Goal: Task Accomplishment & Management: Use online tool/utility

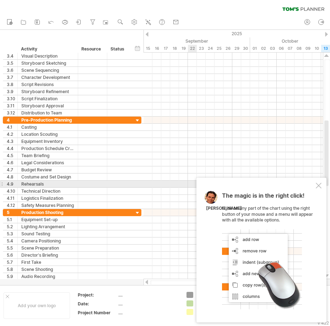
click at [324, 185] on div "The magic is in the right click! Click on any part of the chart using the right…" at bounding box center [262, 250] width 130 height 145
click at [319, 186] on div at bounding box center [319, 186] width 6 height 6
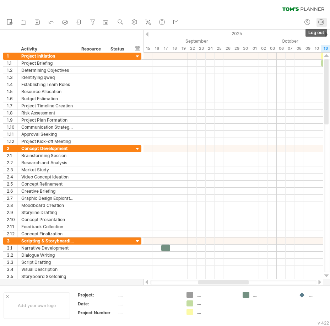
click at [320, 23] on icon at bounding box center [321, 21] width 7 height 7
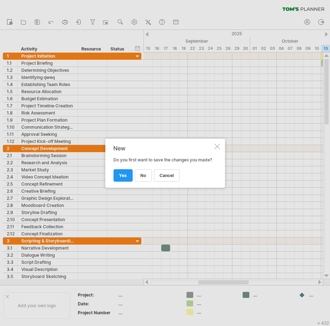
click at [218, 145] on div at bounding box center [217, 147] width 6 height 6
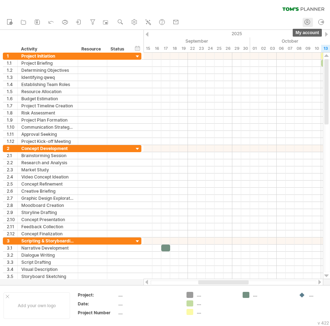
click at [310, 21] on icon at bounding box center [307, 21] width 7 height 7
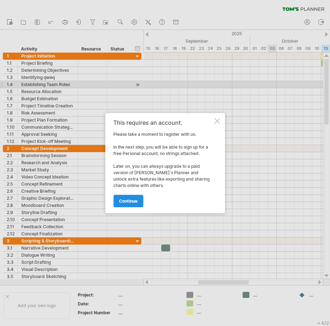
click at [118, 201] on link "continue" at bounding box center [128, 201] width 30 height 12
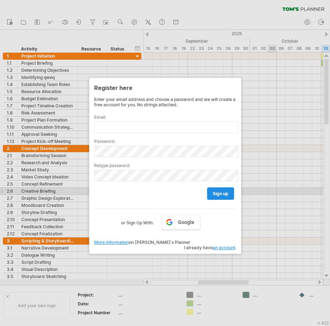
click at [218, 191] on span "sign up" at bounding box center [221, 193] width 16 height 5
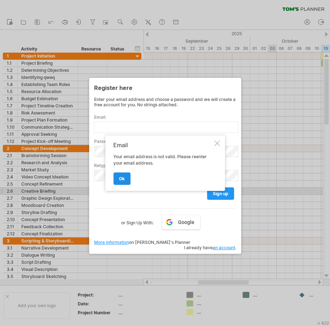
click at [126, 181] on link "ok" at bounding box center [121, 178] width 17 height 12
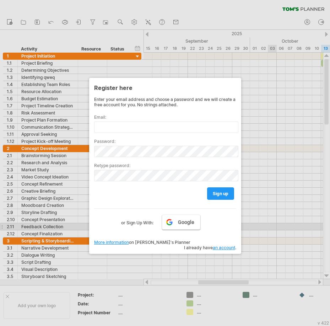
click at [177, 227] on link "Google" at bounding box center [181, 222] width 38 height 15
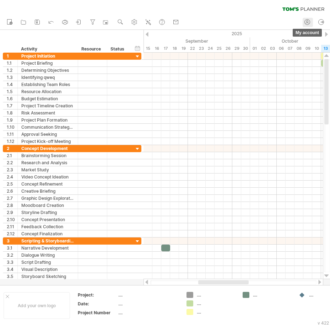
click at [311, 23] on icon at bounding box center [307, 21] width 7 height 7
type input "**********"
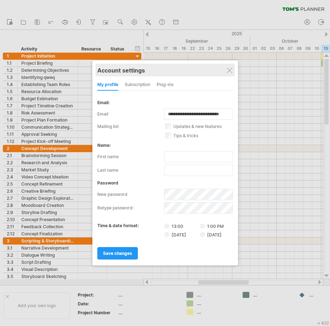
click at [233, 74] on div "Account settings" at bounding box center [165, 70] width 136 height 13
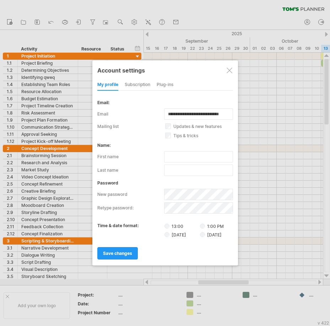
click at [231, 70] on div at bounding box center [230, 71] width 6 height 6
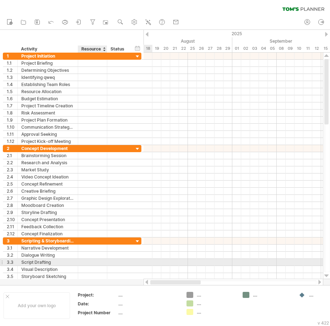
drag, startPoint x: 206, startPoint y: 283, endPoint x: 94, endPoint y: 260, distance: 115.2
click at [94, 260] on div "Trying to reach [DOMAIN_NAME] Connected again... 0% clear filter new 1" at bounding box center [165, 163] width 330 height 326
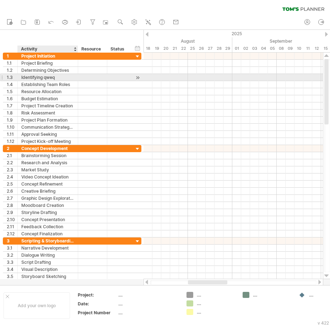
click at [53, 81] on div "**********" at bounding box center [72, 77] width 139 height 7
click at [49, 78] on div "Identifying qweq" at bounding box center [47, 77] width 53 height 7
click at [49, 78] on input "**********" at bounding box center [47, 77] width 53 height 7
click at [42, 78] on input "**********" at bounding box center [47, 77] width 53 height 7
type input "**********"
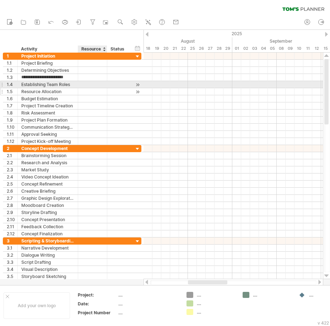
click at [84, 89] on div at bounding box center [93, 91] width 22 height 7
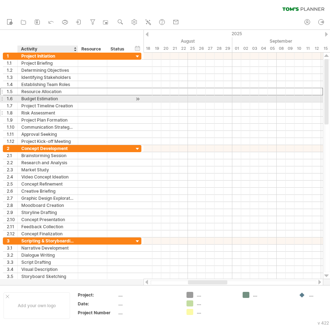
click at [53, 115] on div "Risk Assessment" at bounding box center [47, 113] width 53 height 7
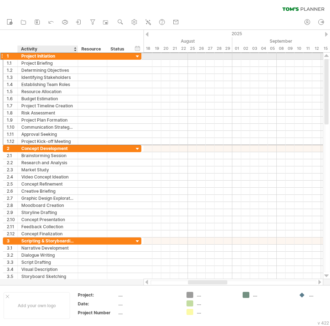
click at [49, 57] on div "Project Initiation" at bounding box center [47, 56] width 53 height 7
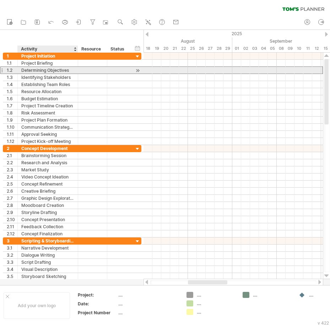
click at [67, 70] on div "Determining Objectives" at bounding box center [47, 70] width 53 height 7
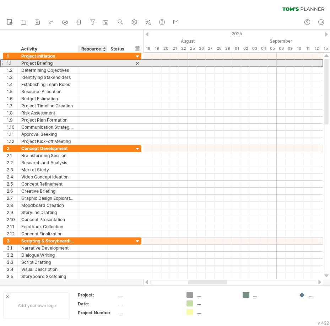
click at [83, 63] on div at bounding box center [93, 63] width 22 height 7
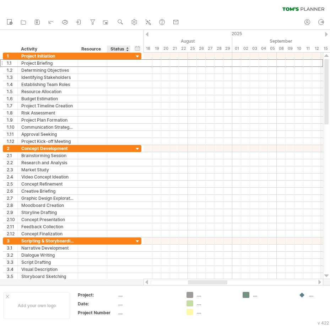
click at [115, 49] on div "Status" at bounding box center [119, 49] width 16 height 7
click at [95, 48] on div "Resource" at bounding box center [92, 49] width 22 height 7
click at [110, 21] on div at bounding box center [106, 22] width 7 height 7
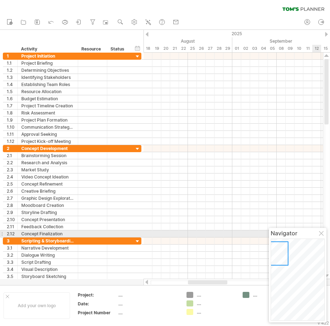
drag, startPoint x: 322, startPoint y: 235, endPoint x: 314, endPoint y: 214, distance: 21.5
click at [322, 235] on div at bounding box center [322, 234] width 6 height 6
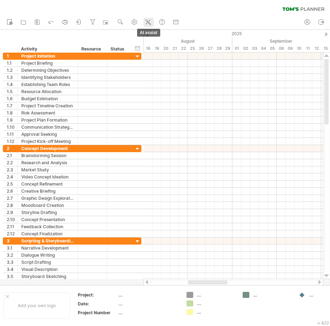
click at [151, 25] on icon at bounding box center [149, 23] width 4 height 4
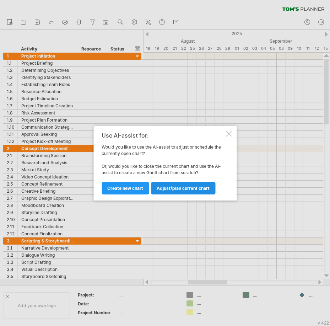
click at [171, 184] on link "Adjust/plan current chart" at bounding box center [183, 188] width 64 height 12
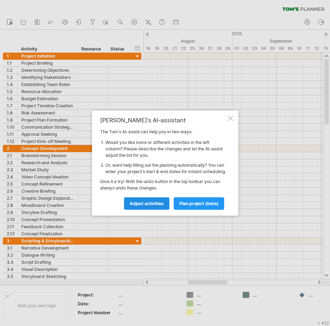
click at [163, 206] on span "Adjust activities" at bounding box center [147, 203] width 34 height 5
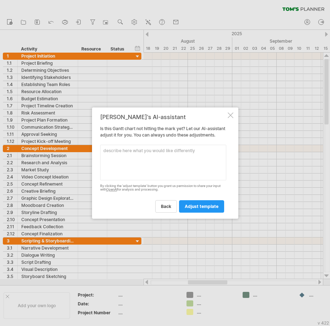
click at [176, 163] on textarea at bounding box center [163, 163] width 126 height 36
click at [232, 112] on div at bounding box center [231, 115] width 6 height 6
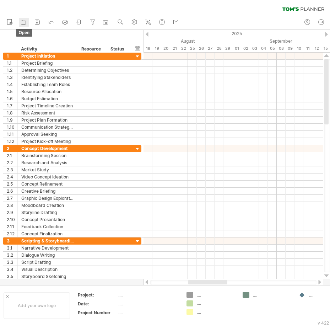
click at [22, 22] on icon at bounding box center [23, 21] width 7 height 7
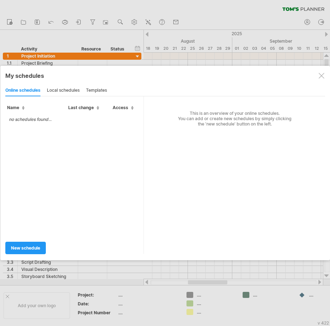
click at [101, 34] on div at bounding box center [165, 163] width 330 height 326
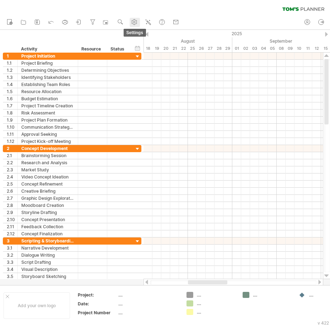
click at [136, 22] on use at bounding box center [134, 21] width 7 height 7
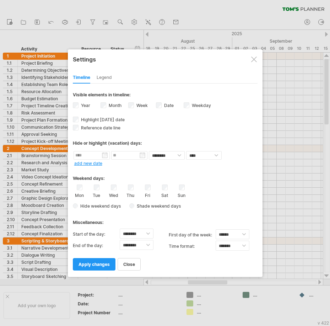
click at [107, 190] on div "Mon Tue Wed Thu Fri Sat Sun" at bounding box center [165, 192] width 185 height 14
click at [106, 263] on span "apply changes" at bounding box center [94, 264] width 31 height 5
click at [133, 268] on link "close" at bounding box center [129, 264] width 23 height 12
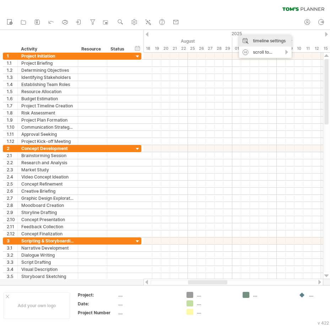
click at [250, 37] on div "timeline settings" at bounding box center [265, 40] width 53 height 11
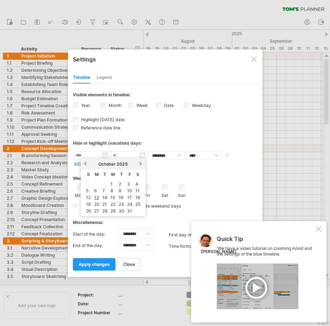
click at [101, 156] on input "text" at bounding box center [92, 155] width 36 height 9
click at [91, 205] on link "19" at bounding box center [88, 204] width 6 height 7
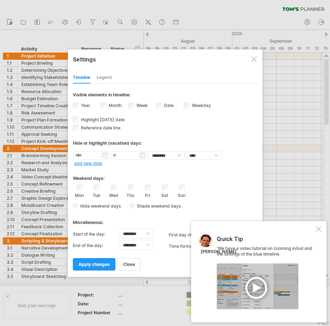
type input "********"
click at [131, 156] on input "********" at bounding box center [129, 155] width 36 height 9
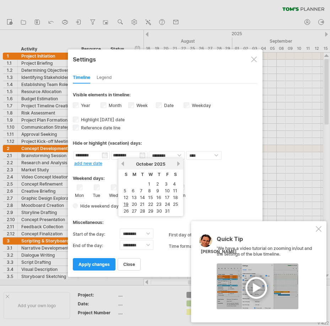
click at [241, 49] on div "**********" at bounding box center [165, 163] width 195 height 228
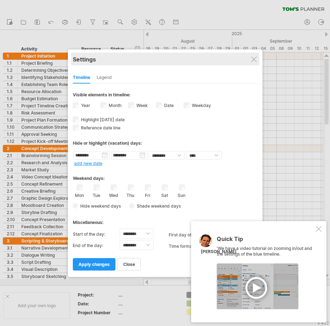
click at [247, 55] on div "Settings" at bounding box center [165, 59] width 185 height 13
click at [255, 62] on div "Settings" at bounding box center [165, 58] width 185 height 13
click at [257, 60] on div "Settings" at bounding box center [165, 58] width 185 height 13
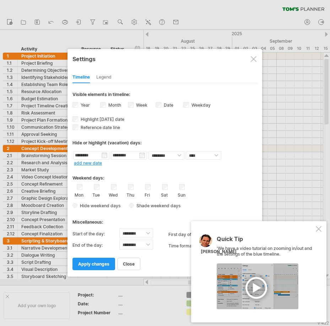
click at [253, 60] on div at bounding box center [254, 59] width 6 height 6
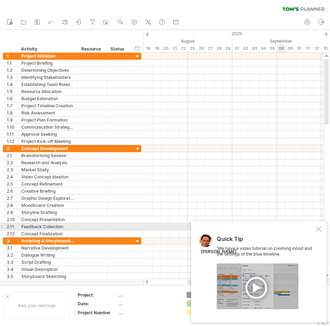
click at [317, 229] on div at bounding box center [319, 229] width 6 height 6
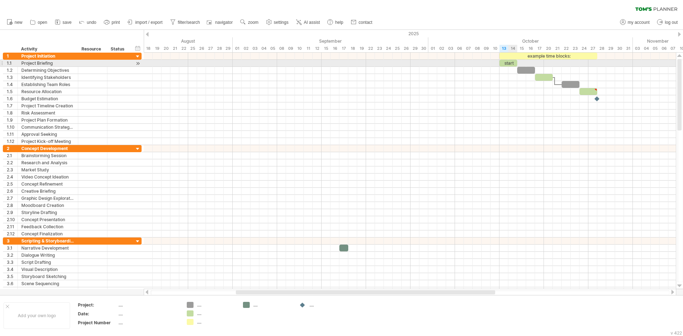
click at [330, 62] on div "start" at bounding box center [508, 63] width 18 height 7
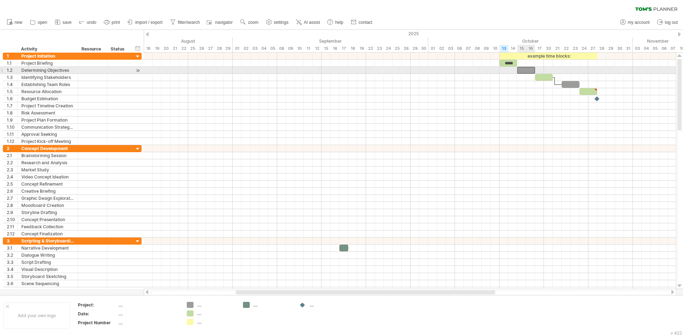
click at [330, 68] on div at bounding box center [526, 70] width 18 height 7
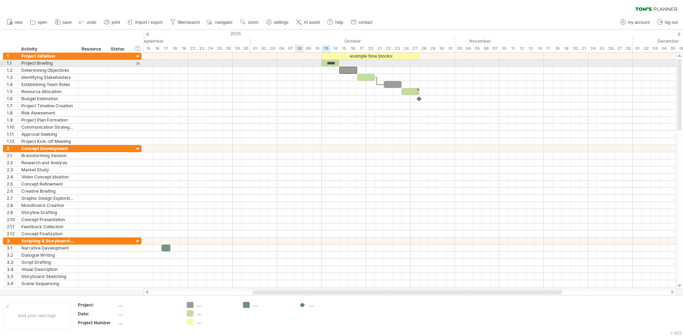
drag, startPoint x: 481, startPoint y: 48, endPoint x: 300, endPoint y: 60, distance: 181.1
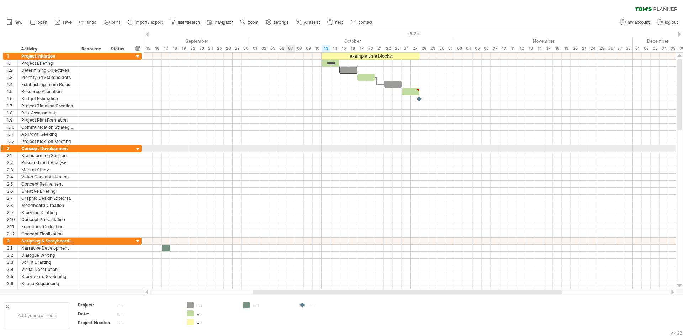
click at [296, 153] on div at bounding box center [410, 155] width 532 height 7
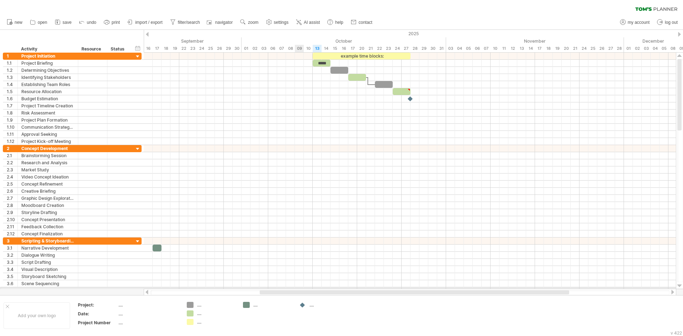
drag, startPoint x: 249, startPoint y: 299, endPoint x: 298, endPoint y: 289, distance: 50.0
click at [298, 289] on div at bounding box center [410, 292] width 532 height 7
drag, startPoint x: 233, startPoint y: 293, endPoint x: 180, endPoint y: 297, distance: 53.1
click at [180, 297] on div "Trying to reach [DOMAIN_NAME] Connected again... 0% clear filter new 1" at bounding box center [341, 168] width 683 height 336
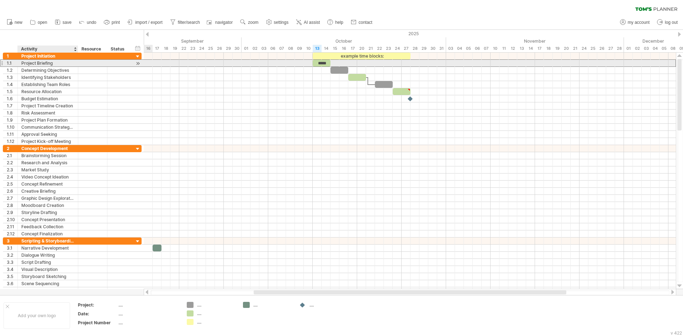
click at [35, 61] on div "Project Briefing" at bounding box center [47, 63] width 53 height 7
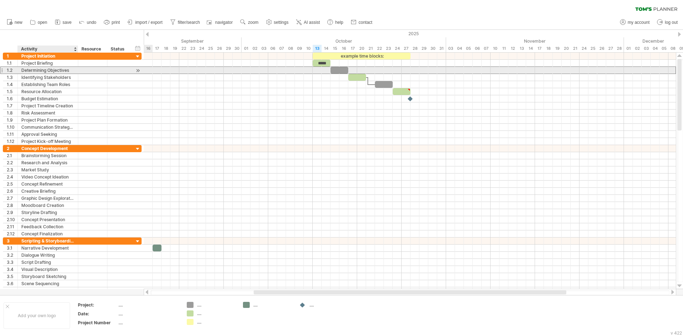
click at [54, 73] on div "Determining Objectives" at bounding box center [47, 70] width 53 height 7
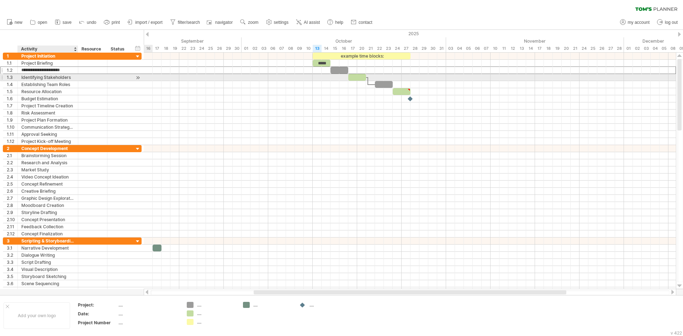
click at [54, 77] on div "Identifying Stakeholders" at bounding box center [47, 77] width 53 height 7
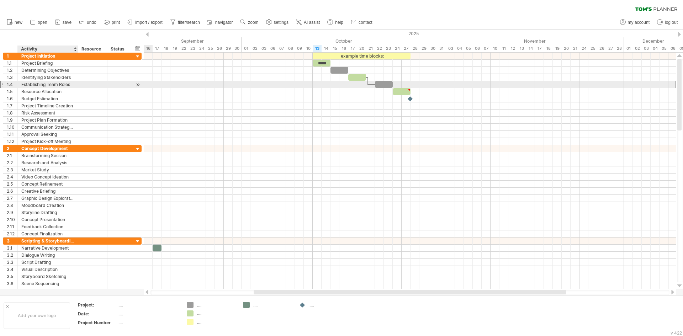
click at [53, 82] on div "Establishing Team Roles" at bounding box center [47, 84] width 53 height 7
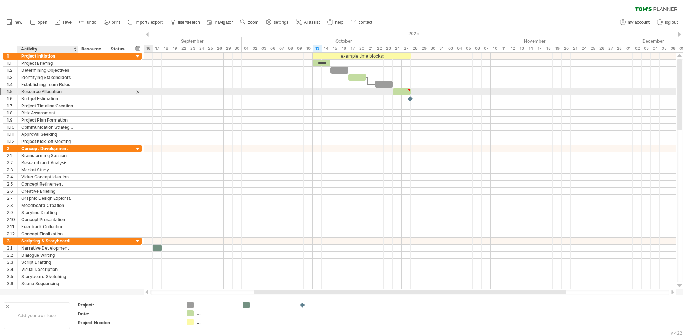
click at [51, 90] on div "Resource Allocation" at bounding box center [47, 91] width 53 height 7
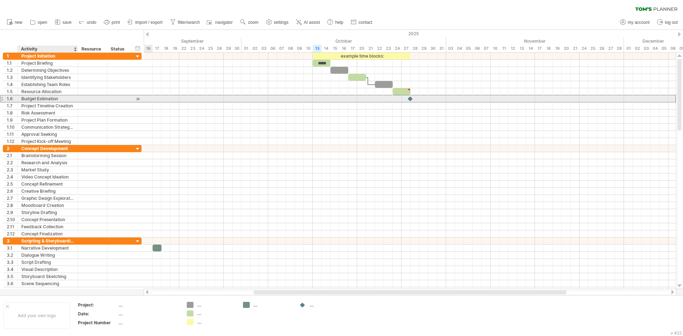
click at [47, 101] on div "Budget Estimation" at bounding box center [47, 98] width 53 height 7
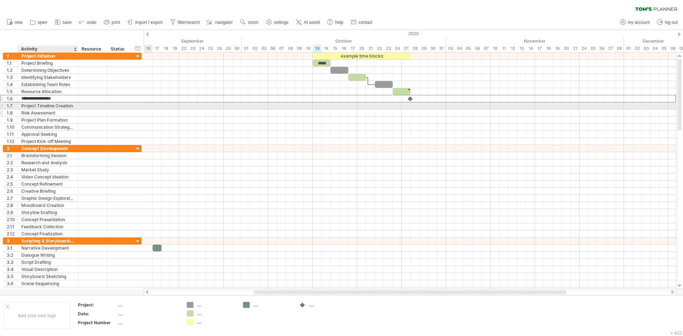
click at [49, 110] on div "Risk Assessment" at bounding box center [47, 113] width 53 height 7
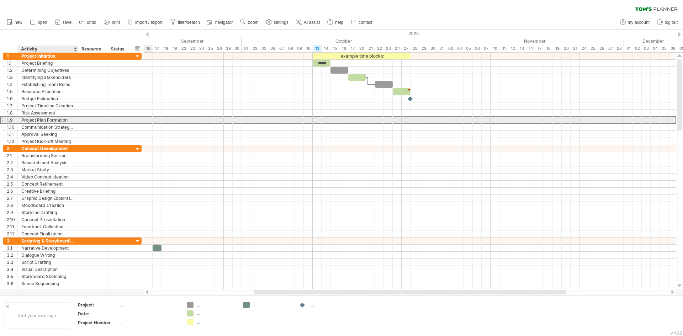
click at [49, 122] on div "Project Plan Formation" at bounding box center [47, 120] width 53 height 7
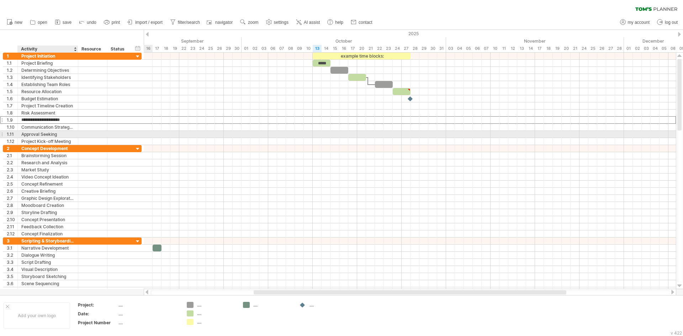
click at [47, 135] on div "Approval Seeking" at bounding box center [47, 134] width 53 height 7
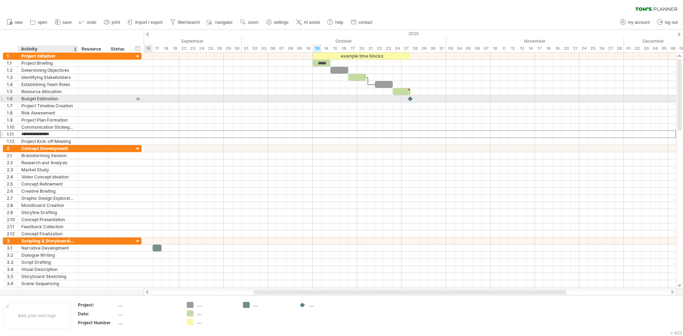
click at [56, 100] on div "Budget Estimation" at bounding box center [47, 98] width 53 height 7
click at [11, 99] on div "1.6" at bounding box center [12, 98] width 11 height 7
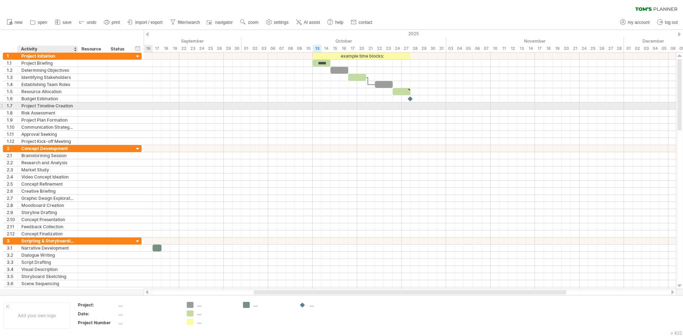
click at [37, 104] on div "Project Timeline Creation" at bounding box center [47, 105] width 53 height 7
click at [43, 107] on input "**********" at bounding box center [47, 105] width 53 height 7
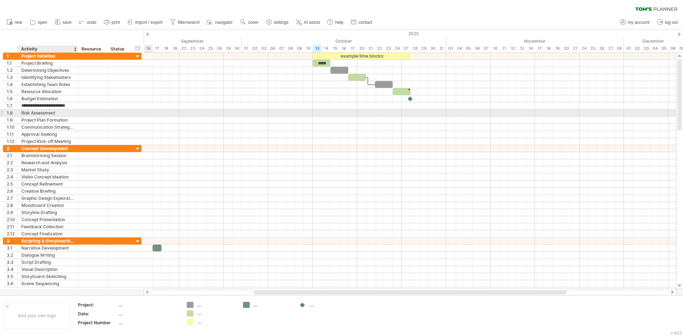
click at [55, 113] on div "Risk Assessment" at bounding box center [47, 113] width 53 height 7
click at [330, 22] on div "new" at bounding box center [341, 22] width 683 height 15
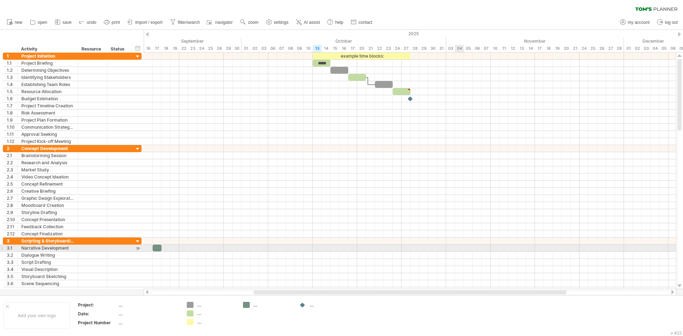
click at [330, 238] on div at bounding box center [410, 241] width 532 height 7
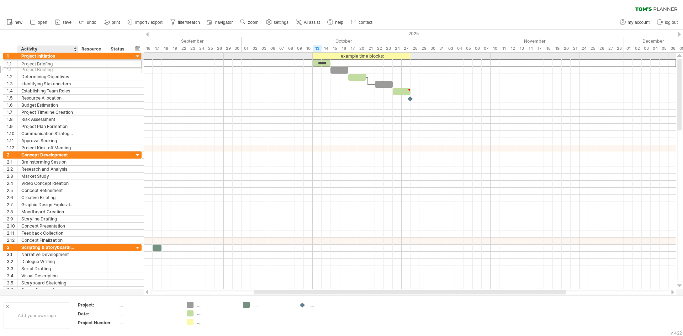
drag, startPoint x: 79, startPoint y: 60, endPoint x: 74, endPoint y: 63, distance: 5.4
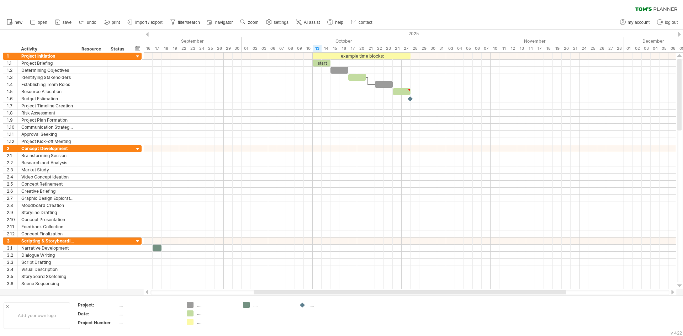
click at [137, 22] on span "import / export" at bounding box center [148, 22] width 27 height 5
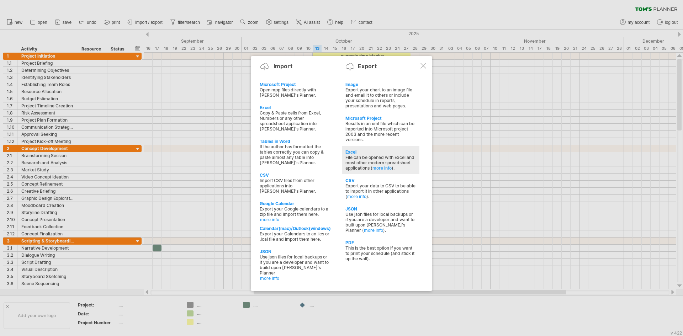
click at [330, 155] on div "File can be opened with Excel and most other modern spreadsheet applications ( …" at bounding box center [380, 163] width 70 height 16
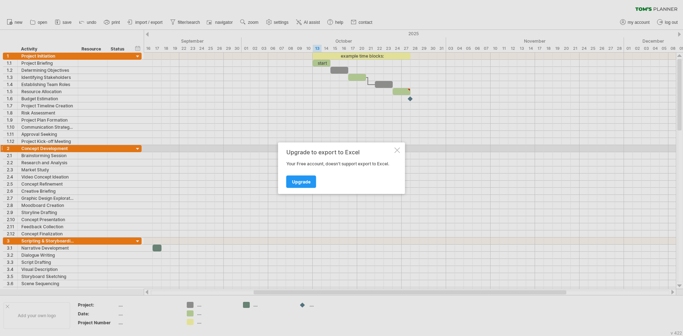
click at [330, 150] on div at bounding box center [397, 150] width 6 height 6
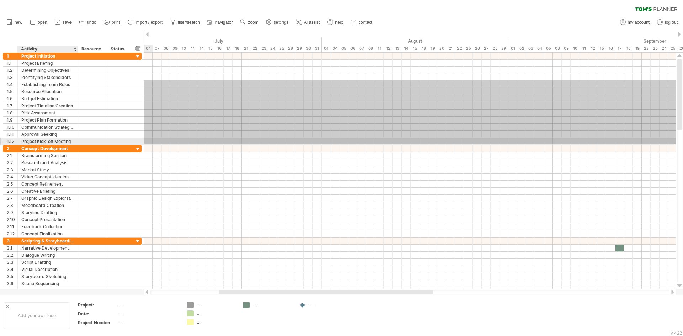
drag, startPoint x: 324, startPoint y: 80, endPoint x: 81, endPoint y: 144, distance: 251.9
click at [81, 144] on div "Trying to reach [DOMAIN_NAME] Connected again... 0% clear filter new 1" at bounding box center [341, 168] width 683 height 336
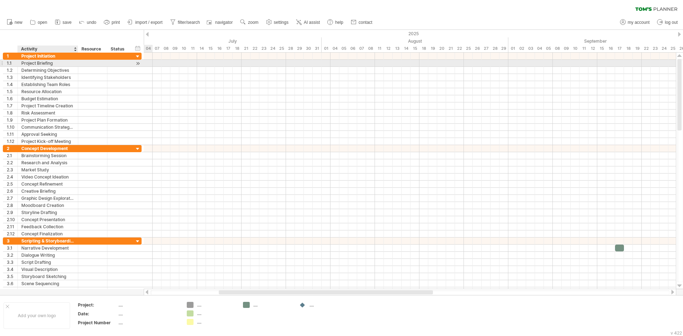
drag, startPoint x: 0, startPoint y: 63, endPoint x: 27, endPoint y: 64, distance: 27.1
click at [27, 64] on div "**********" at bounding box center [71, 174] width 142 height 242
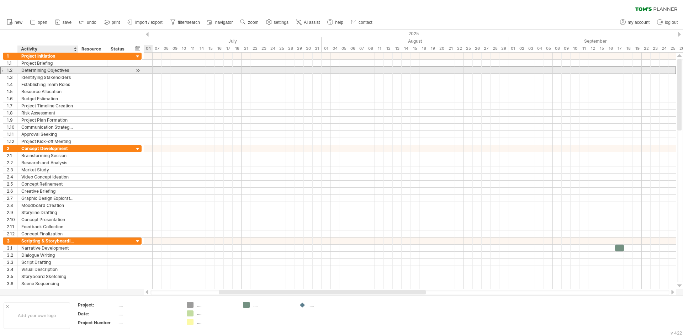
click at [62, 74] on div "**********" at bounding box center [72, 70] width 139 height 7
click at [67, 69] on div "Determining Objectives" at bounding box center [47, 70] width 53 height 7
click at [67, 69] on input "**********" at bounding box center [47, 70] width 53 height 7
click at [67, 70] on input "**********" at bounding box center [47, 70] width 53 height 7
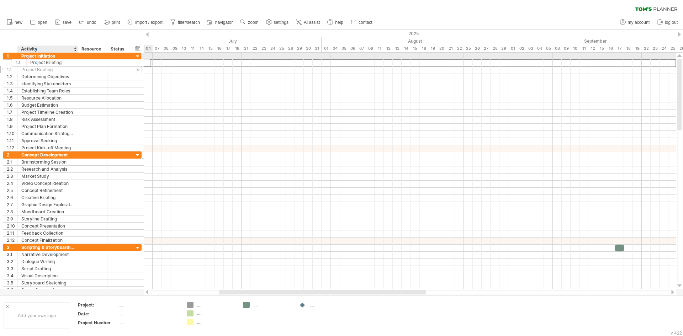
drag, startPoint x: 13, startPoint y: 65, endPoint x: 23, endPoint y: 61, distance: 10.9
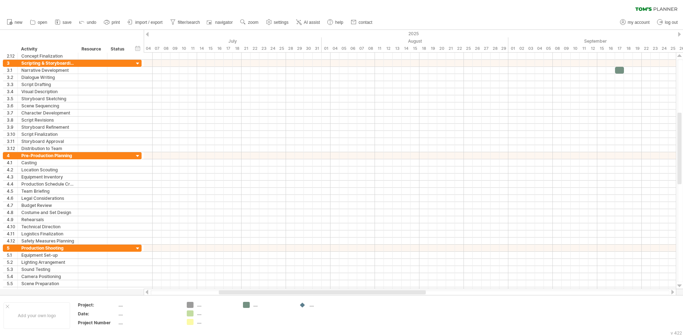
click at [184, 28] on ul "new open" at bounding box center [189, 22] width 372 height 15
click at [229, 22] on span "navigator" at bounding box center [223, 22] width 17 height 5
click at [141, 23] on span "import / export" at bounding box center [148, 22] width 27 height 5
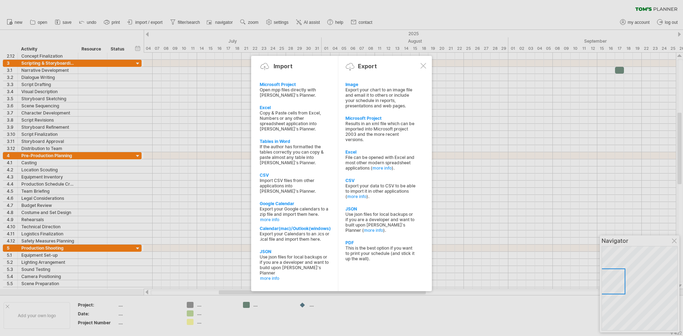
click at [330, 106] on div "Export your chart to an image file and email it to others or include your sched…" at bounding box center [380, 97] width 70 height 21
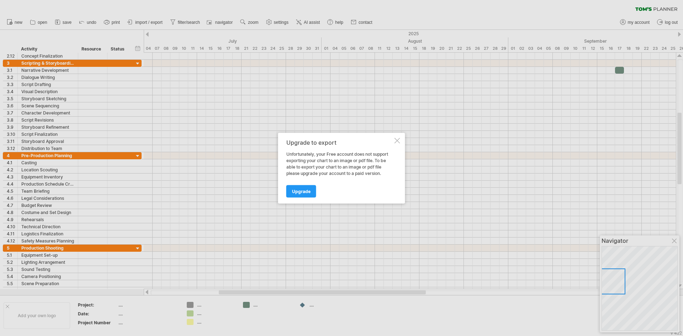
click at [330, 142] on div at bounding box center [397, 141] width 6 height 6
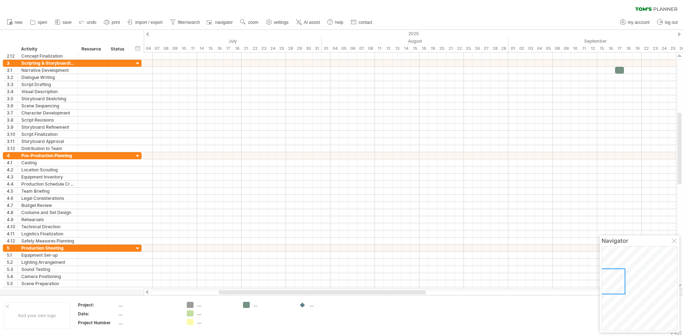
click at [140, 26] on link "import / export" at bounding box center [145, 22] width 39 height 9
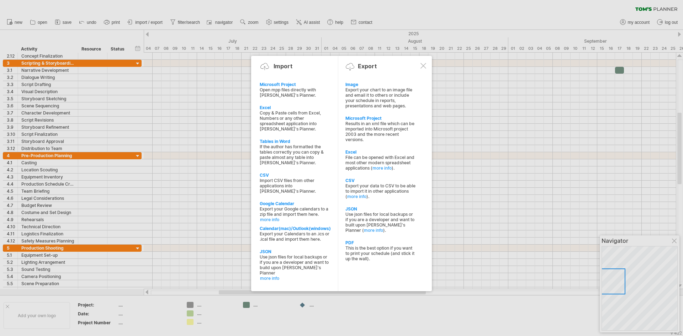
click at [136, 92] on div at bounding box center [341, 168] width 683 height 336
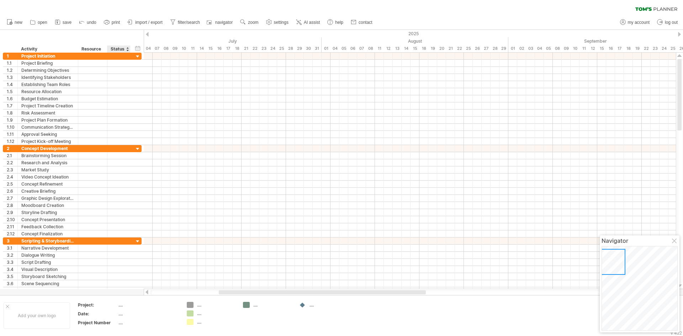
click at [120, 48] on div "Status" at bounding box center [119, 49] width 16 height 7
click at [123, 48] on input "******" at bounding box center [119, 49] width 16 height 7
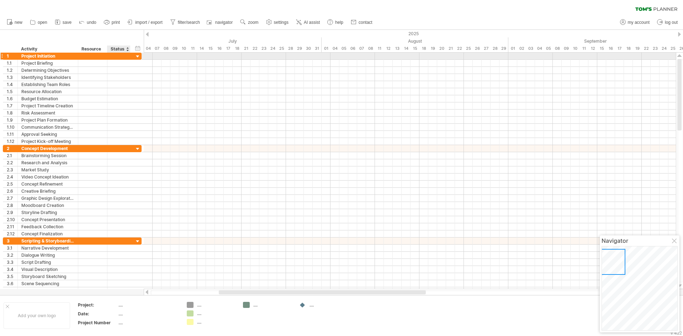
click at [131, 55] on div "**********" at bounding box center [72, 56] width 139 height 7
click at [138, 56] on div at bounding box center [137, 56] width 7 height 7
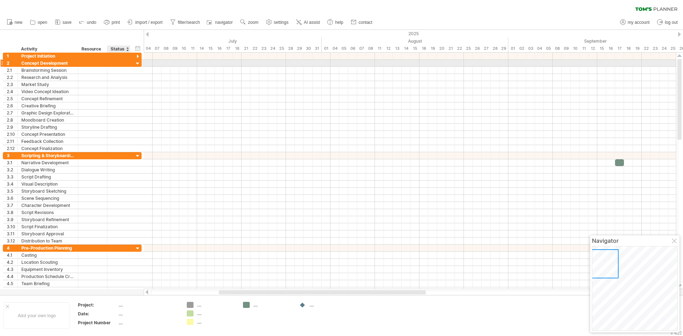
click at [138, 64] on div at bounding box center [137, 63] width 7 height 7
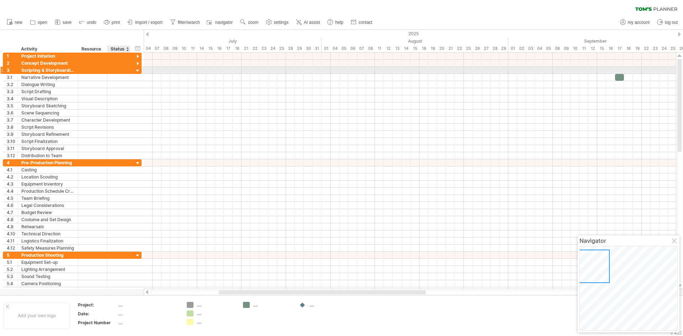
click at [138, 69] on div at bounding box center [137, 71] width 7 height 7
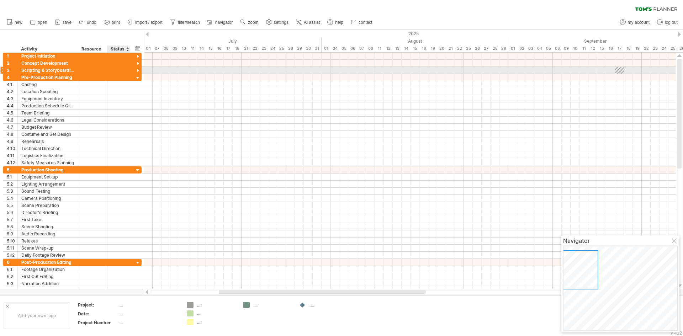
click at [135, 70] on div at bounding box center [137, 71] width 7 height 7
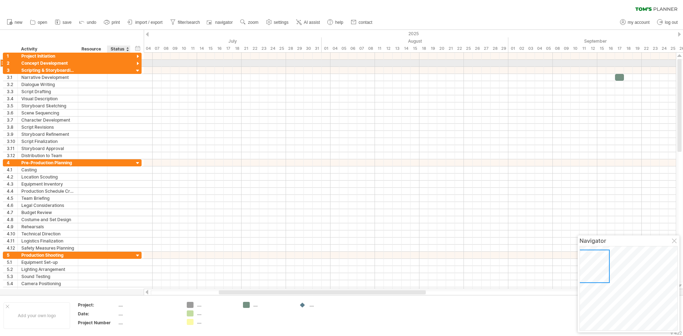
click at [138, 63] on div at bounding box center [137, 63] width 7 height 7
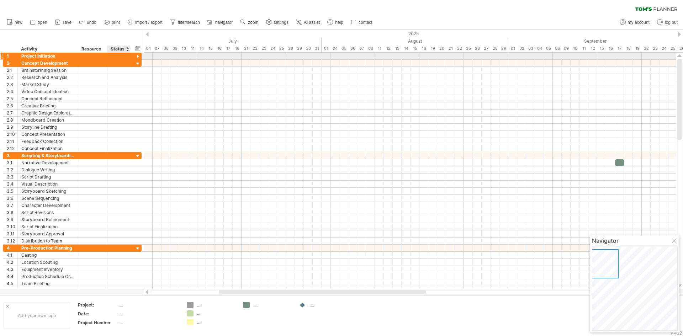
click at [138, 57] on div at bounding box center [137, 56] width 7 height 7
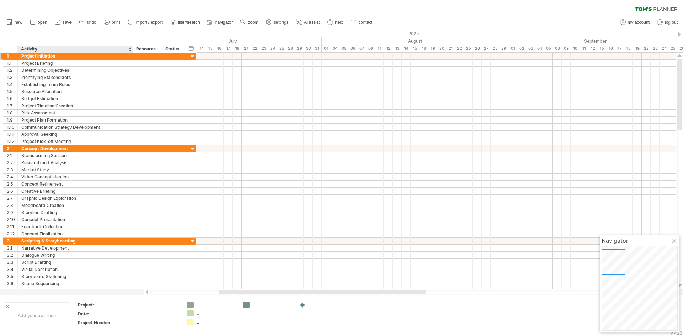
drag, startPoint x: 77, startPoint y: 51, endPoint x: 133, endPoint y: 53, distance: 56.6
click at [133, 53] on div "Trying to reach [DOMAIN_NAME] Connected again... 0% clear filter new 1" at bounding box center [341, 168] width 683 height 336
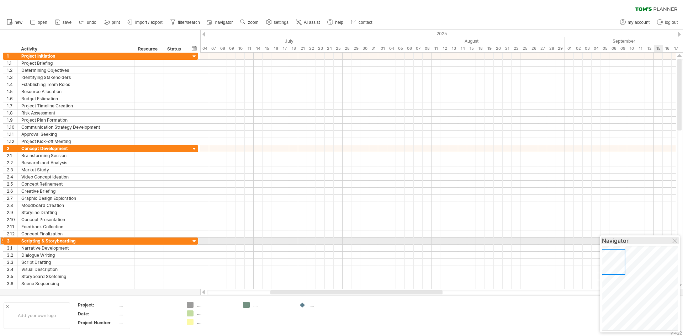
click at [330, 239] on div "Navigator" at bounding box center [640, 240] width 76 height 7
click at [330, 242] on div at bounding box center [675, 242] width 6 height 6
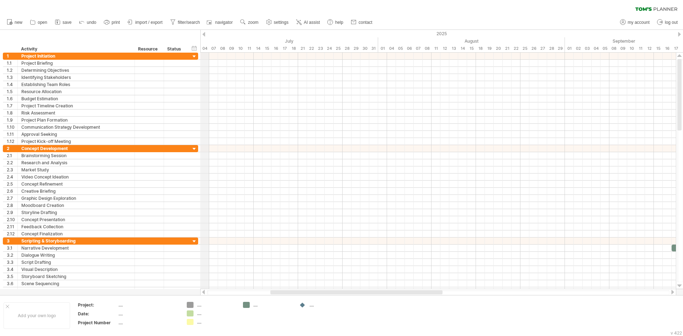
click at [205, 34] on div "2025" at bounding box center [432, 33] width 1832 height 7
click at [202, 29] on ul "new open" at bounding box center [189, 22] width 372 height 15
click at [203, 31] on div "2025" at bounding box center [432, 33] width 1832 height 7
click at [204, 32] on div at bounding box center [203, 34] width 3 height 5
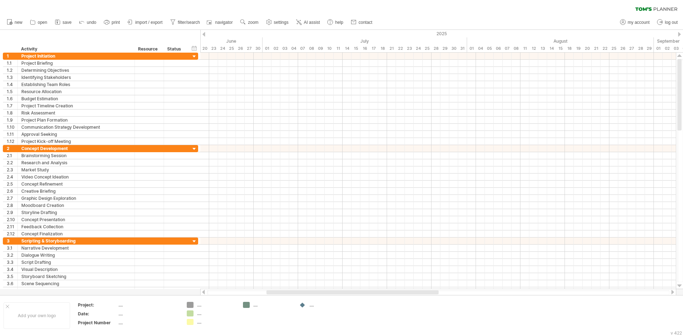
click at [204, 32] on div at bounding box center [203, 34] width 3 height 5
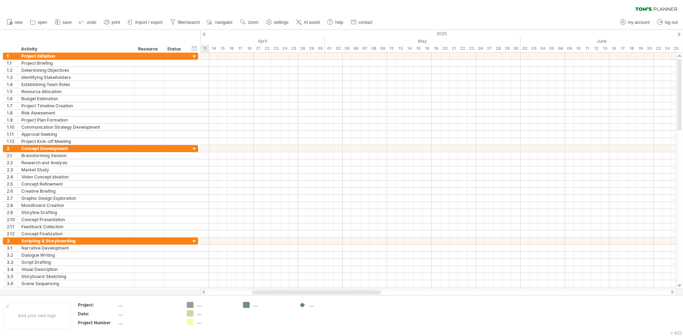
click at [204, 32] on div at bounding box center [203, 34] width 3 height 5
